Goal: Task Accomplishment & Management: Manage account settings

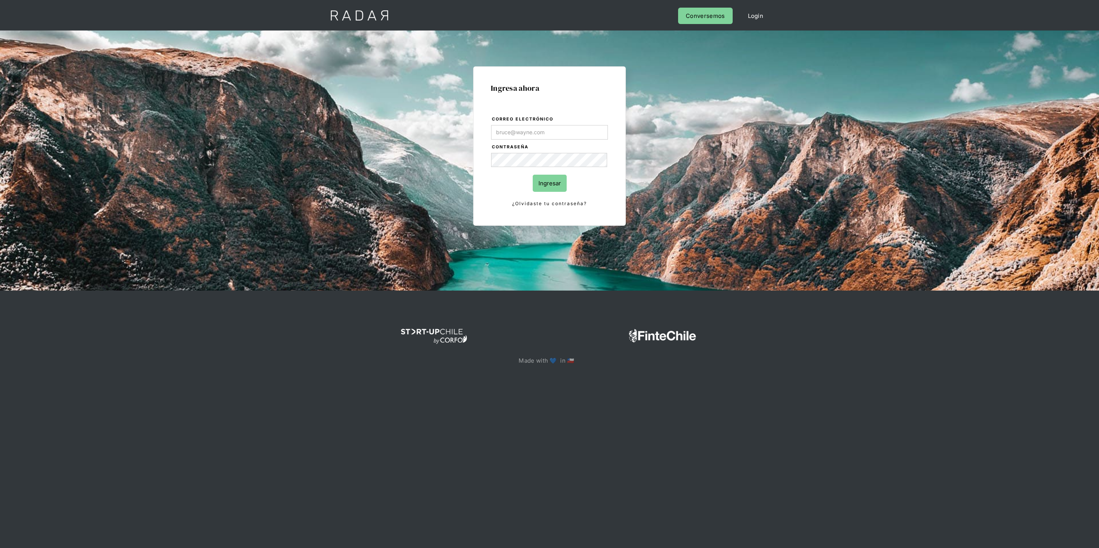
click at [549, 393] on com-1password-button at bounding box center [549, 393] width 0 height 0
type input "[PERSON_NAME][EMAIL_ADDRESS][DOMAIN_NAME]"
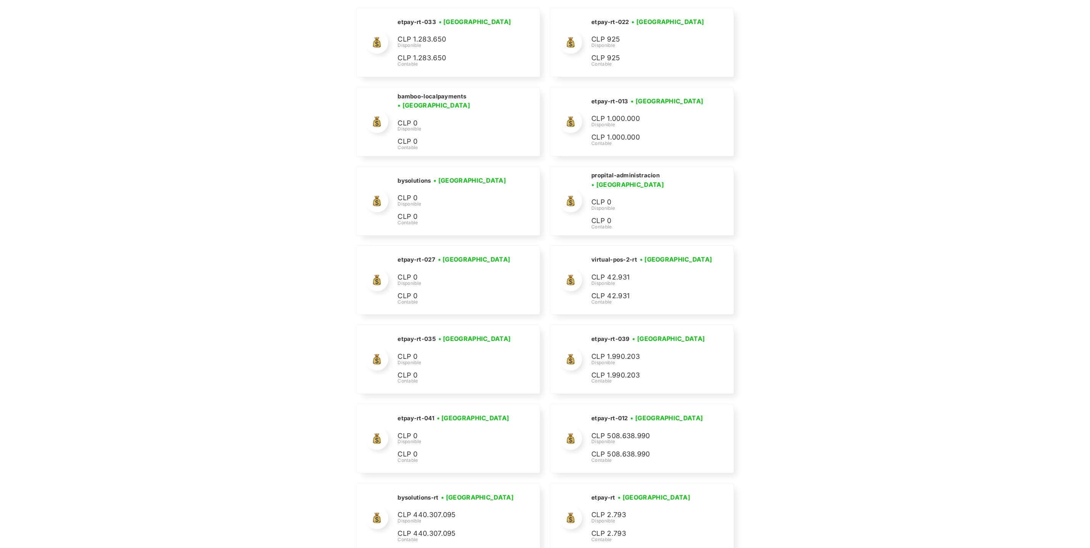
scroll to position [108, 0]
